Goal: Information Seeking & Learning: Learn about a topic

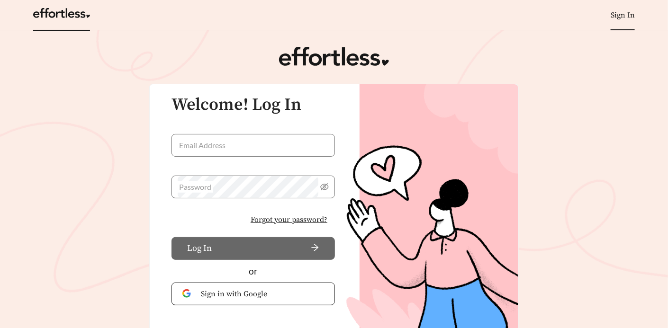
click at [73, 16] on link at bounding box center [61, 15] width 57 height 9
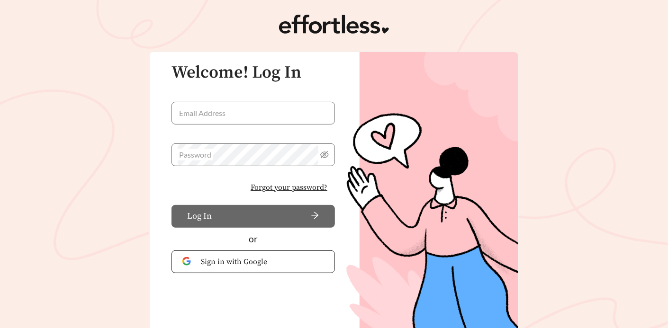
scroll to position [89, 0]
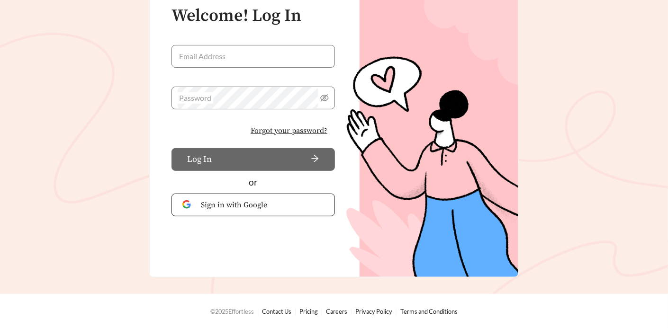
click at [317, 312] on link "Pricing" at bounding box center [308, 312] width 18 height 8
